Goal: Communication & Community: Participate in discussion

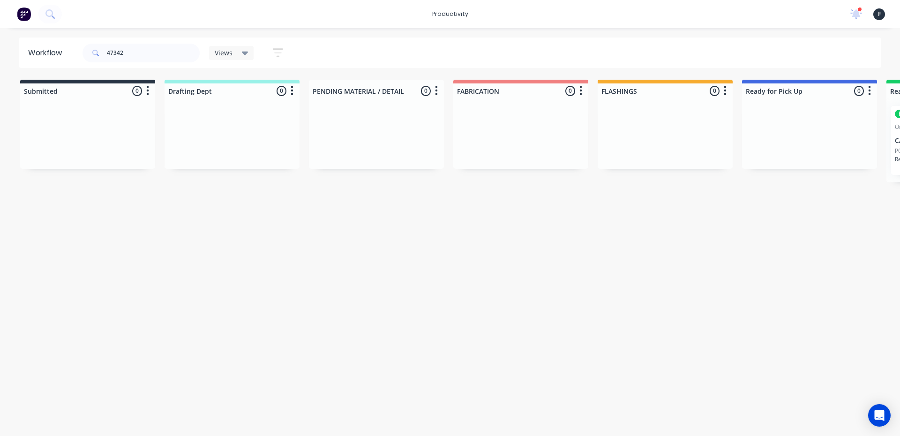
scroll to position [0, 303]
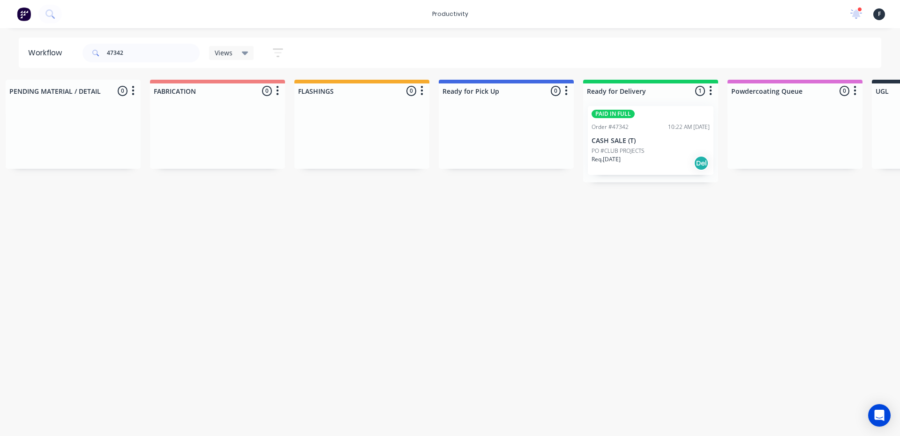
click at [124, 52] on input "47342" at bounding box center [153, 53] width 93 height 19
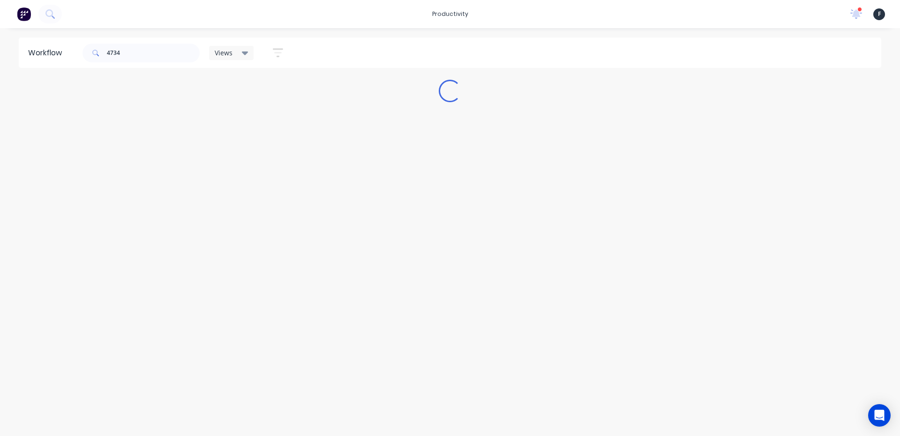
scroll to position [0, 0]
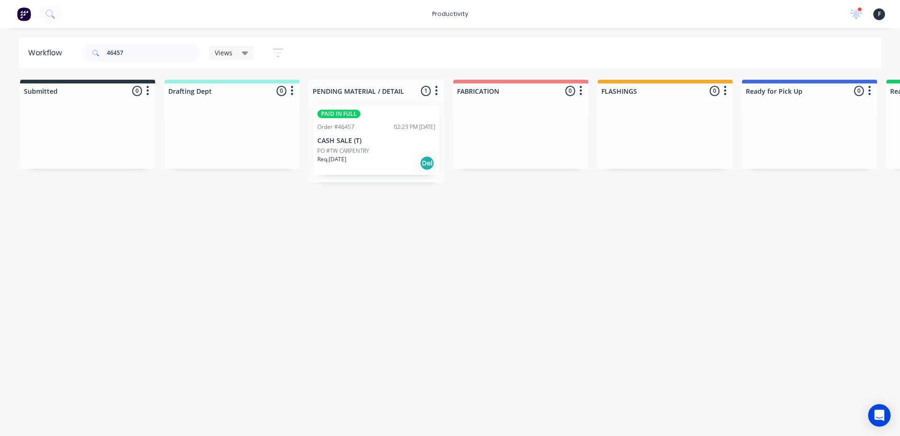
type input "46457"
click at [384, 149] on div "PO #TW CARPENTRY" at bounding box center [376, 151] width 118 height 8
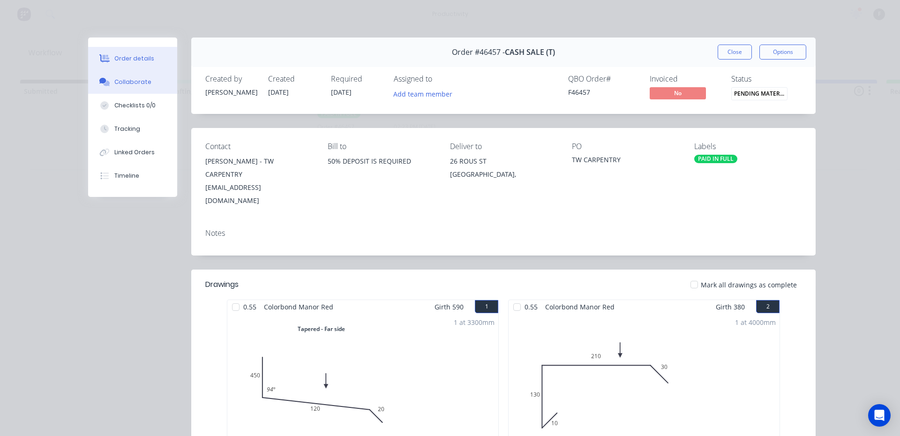
click at [128, 82] on div "Collaborate" at bounding box center [132, 82] width 37 height 8
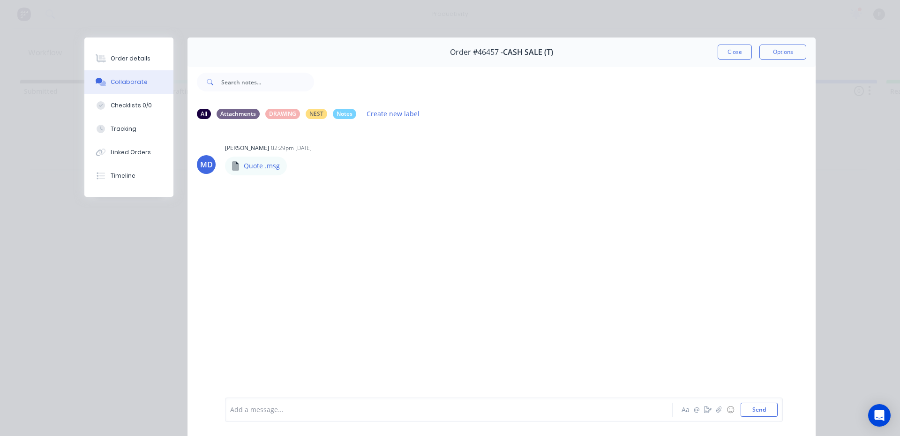
click at [297, 408] on div at bounding box center [436, 410] width 410 height 10
click at [745, 411] on button "Send" at bounding box center [759, 410] width 37 height 14
click at [730, 53] on button "Close" at bounding box center [735, 52] width 34 height 15
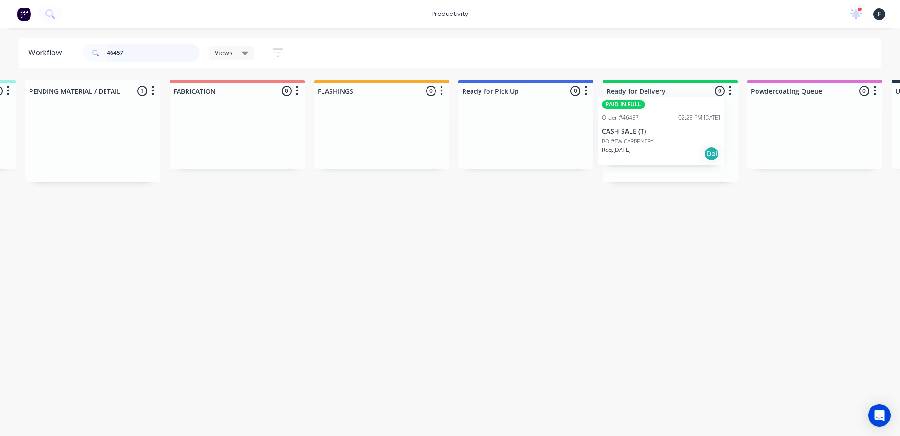
scroll to position [0, 284]
drag, startPoint x: 372, startPoint y: 131, endPoint x: 667, endPoint y: 125, distance: 294.5
click at [667, 125] on div "Submitted 0 Sort By Created date Required date Order number Customer name Most …" at bounding box center [490, 131] width 1563 height 103
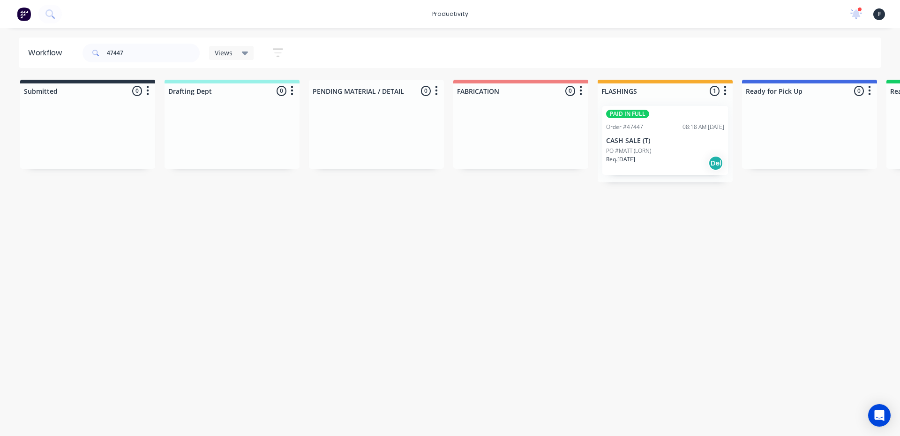
click at [665, 158] on div "Req. [DATE] Del" at bounding box center [665, 163] width 118 height 16
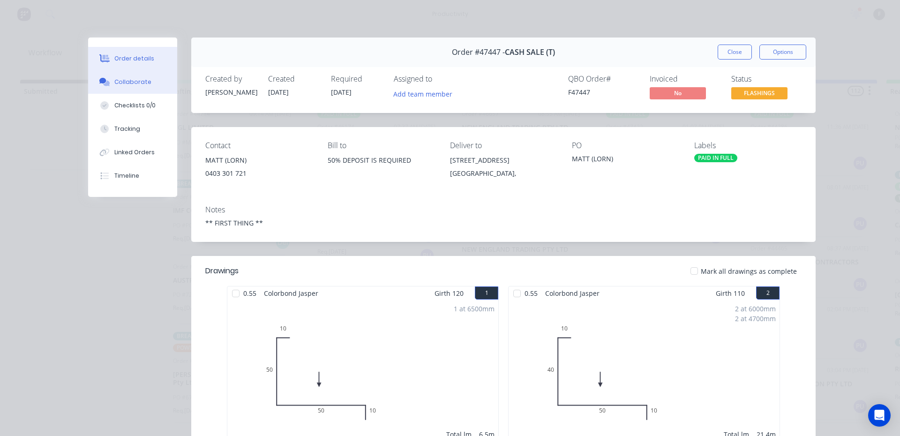
click at [127, 82] on div "Collaborate" at bounding box center [132, 82] width 37 height 8
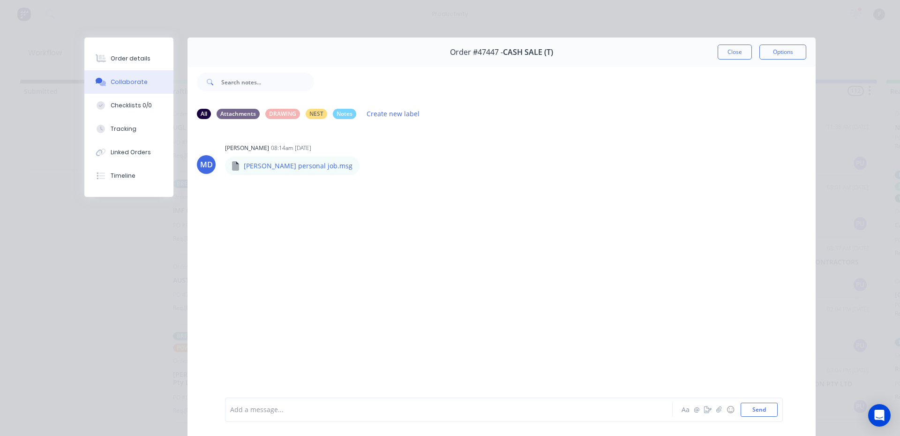
scroll to position [47, 0]
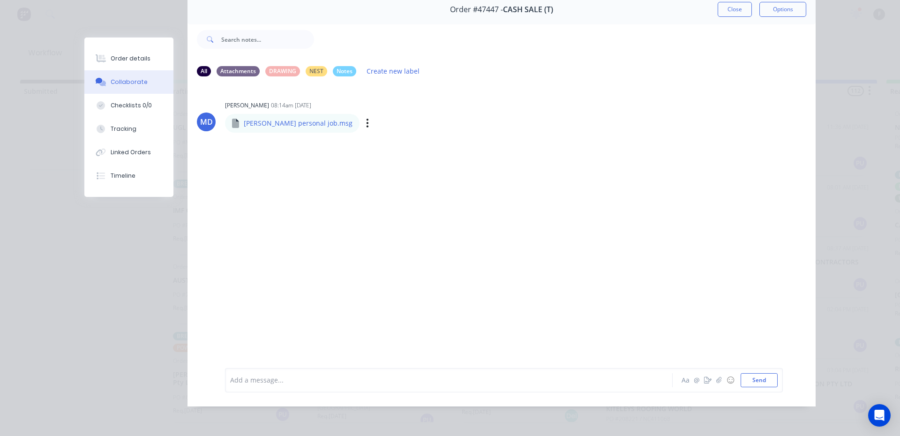
click at [241, 125] on div "[PERSON_NAME] personal job.msg" at bounding box center [292, 123] width 135 height 19
click at [232, 119] on icon at bounding box center [235, 123] width 7 height 9
click at [215, 127] on div "MD [PERSON_NAME] 08:14am [DATE] [PERSON_NAME] personal job.msg [PERSON_NAME] pe…" at bounding box center [502, 115] width 628 height 34
click at [141, 64] on button "Order details" at bounding box center [128, 58] width 89 height 23
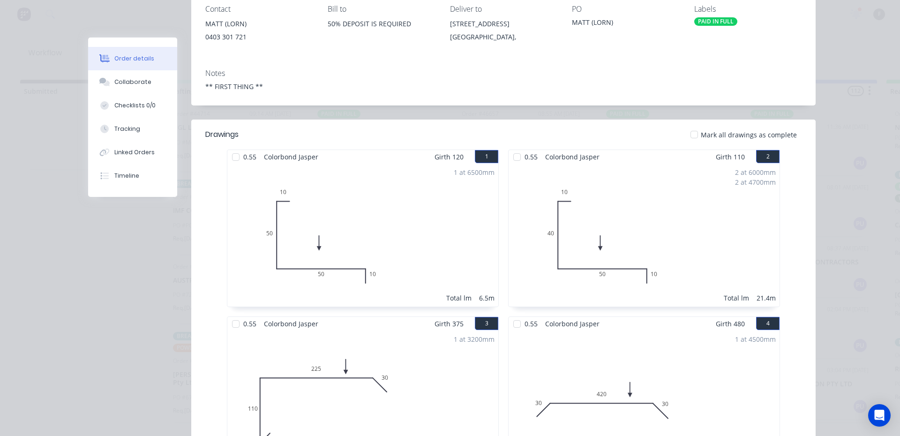
scroll to position [0, 0]
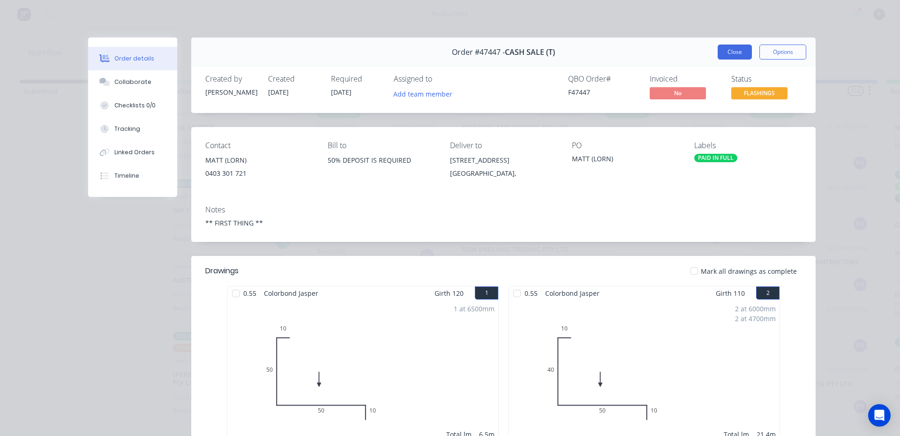
click at [733, 58] on button "Close" at bounding box center [735, 52] width 34 height 15
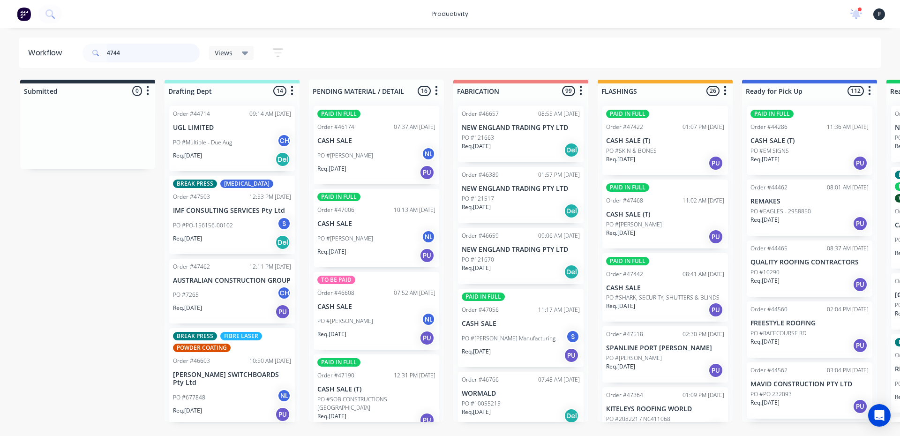
type input "47447"
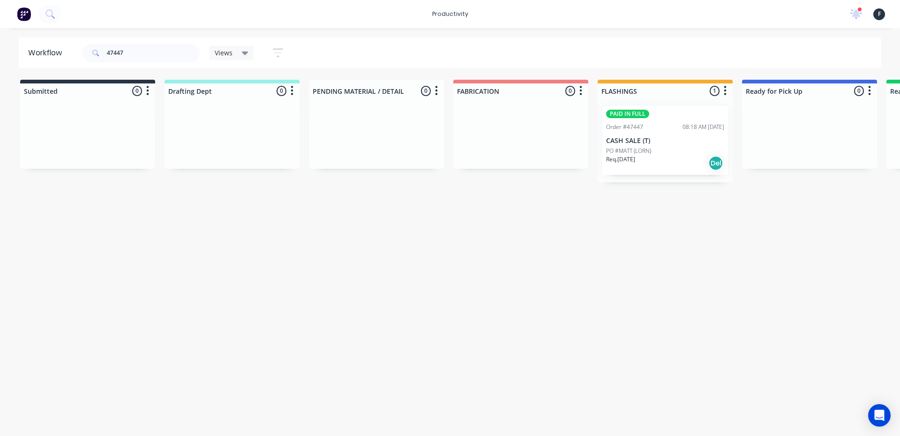
click at [683, 147] on div "PO #MATT (LORN)" at bounding box center [665, 151] width 118 height 8
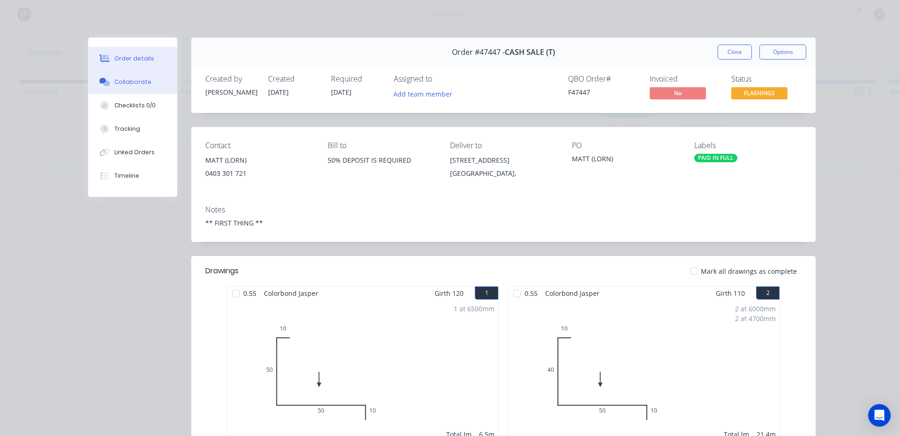
click at [133, 82] on div "Collaborate" at bounding box center [132, 82] width 37 height 8
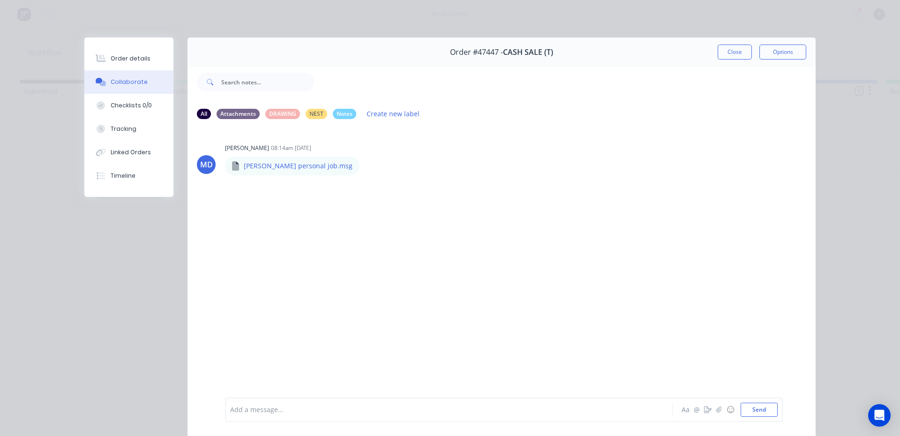
click at [314, 411] on div at bounding box center [436, 410] width 410 height 10
click at [753, 408] on button "Send" at bounding box center [759, 410] width 37 height 14
click at [738, 54] on button "Close" at bounding box center [735, 52] width 34 height 15
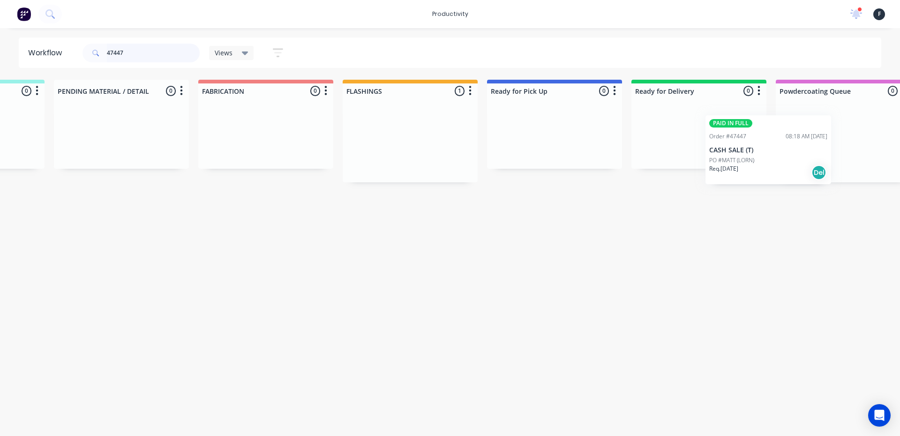
scroll to position [0, 305]
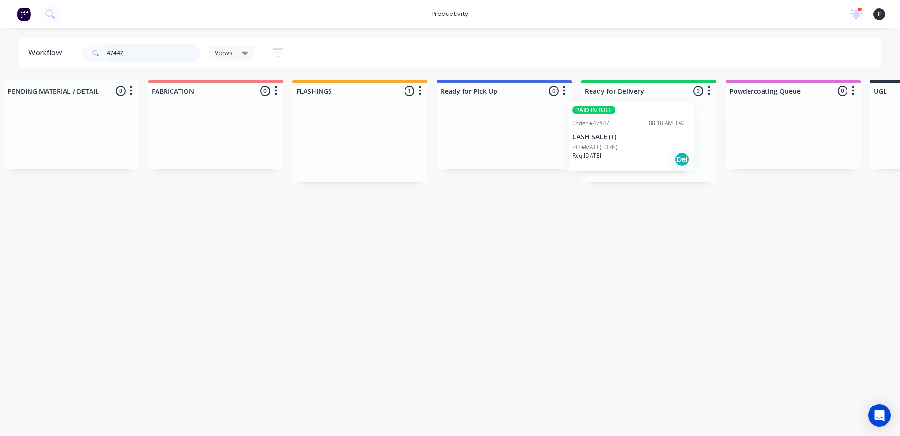
drag, startPoint x: 670, startPoint y: 139, endPoint x: 638, endPoint y: 135, distance: 31.6
click at [638, 135] on div "Submitted 0 Sort By Created date Required date Order number Customer name Most …" at bounding box center [469, 131] width 1563 height 103
